Goal: Find specific page/section: Find specific page/section

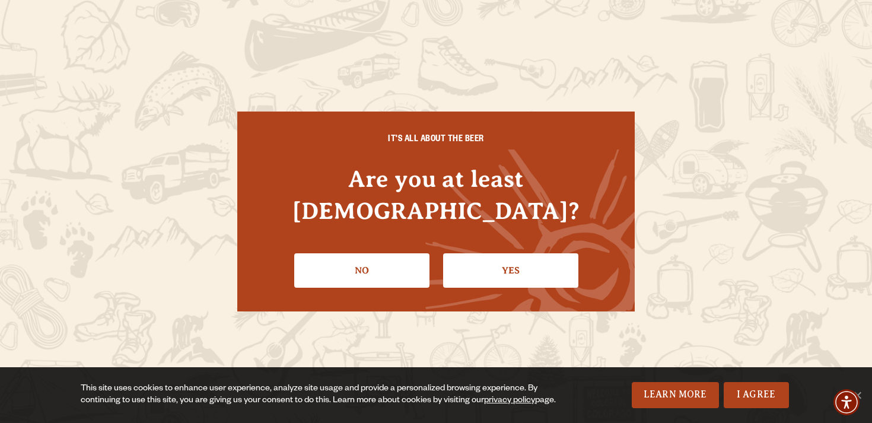
click at [511, 244] on li "Yes" at bounding box center [510, 265] width 135 height 43
click at [509, 253] on link "Yes" at bounding box center [510, 270] width 135 height 34
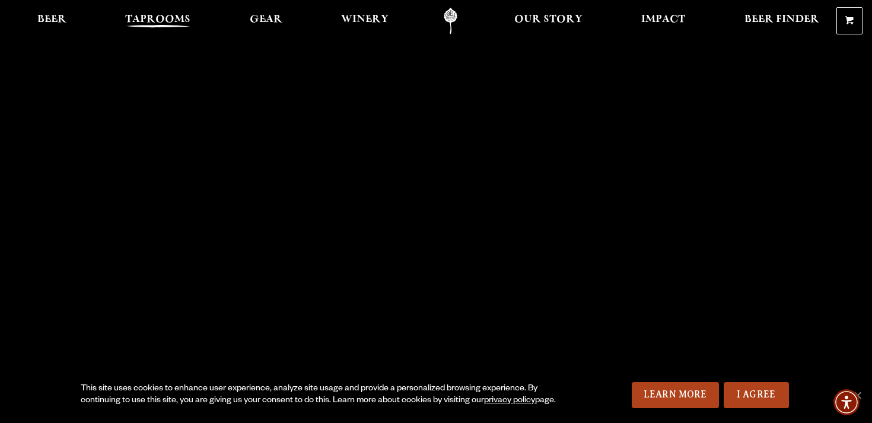
click at [157, 23] on span "Taprooms" at bounding box center [157, 19] width 65 height 9
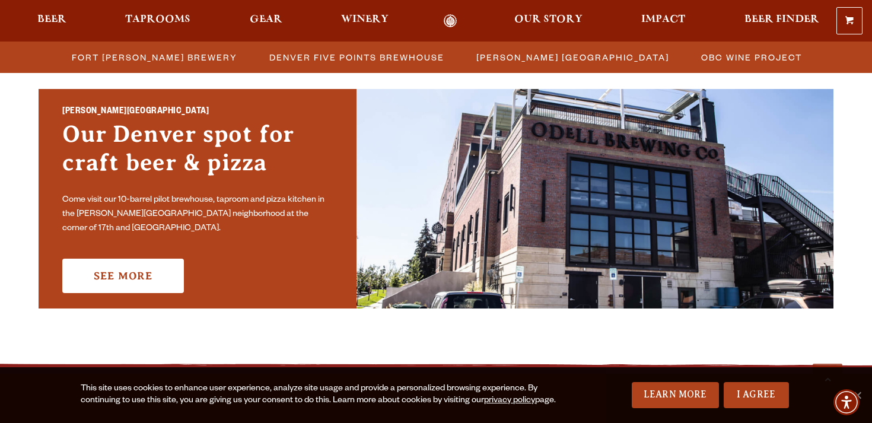
scroll to position [855, 0]
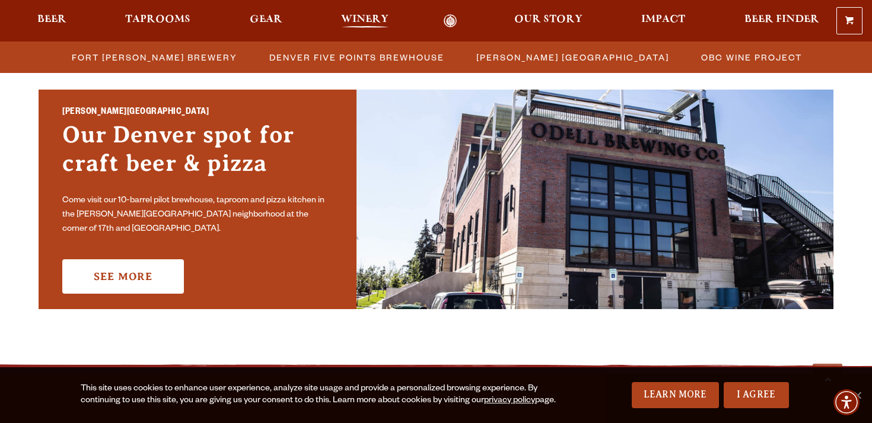
click at [355, 24] on span "Winery" at bounding box center [364, 19] width 47 height 9
click at [501, 56] on span "[PERSON_NAME] [GEOGRAPHIC_DATA]" at bounding box center [572, 57] width 193 height 17
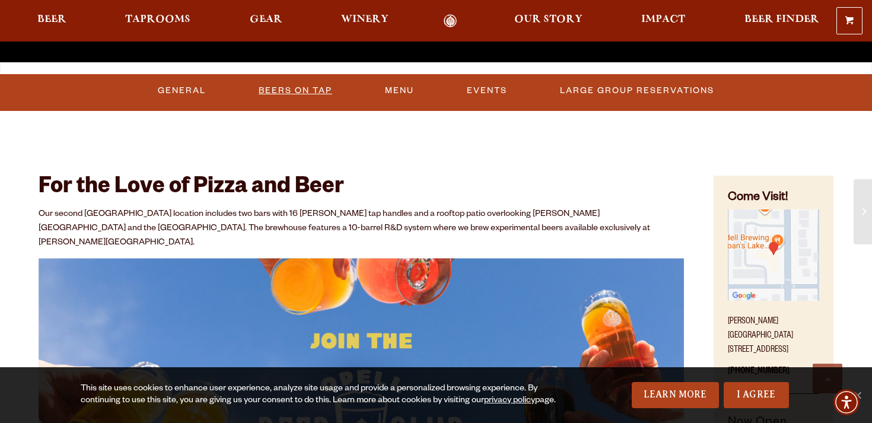
click at [318, 98] on link "Beers On Tap" at bounding box center [295, 90] width 83 height 27
